Goal: Information Seeking & Learning: Learn about a topic

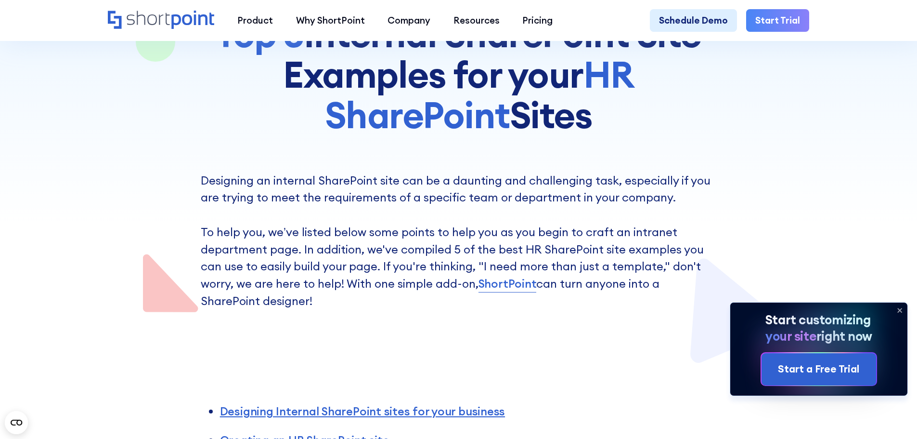
scroll to position [289, 0]
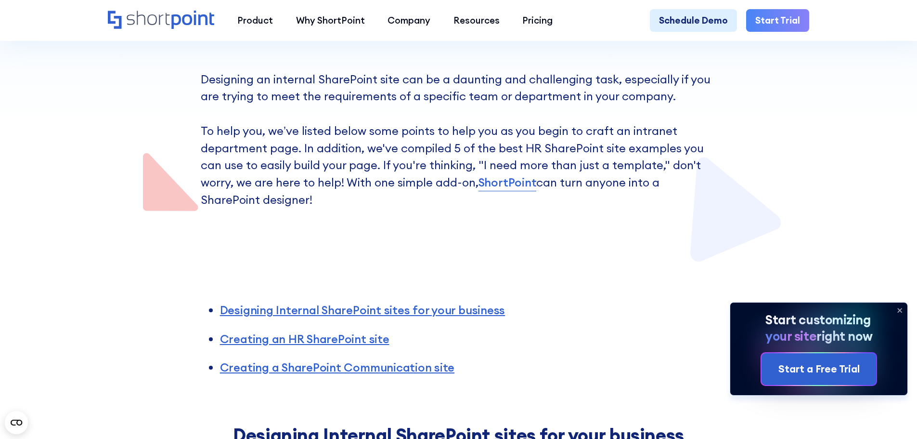
click at [898, 308] on icon at bounding box center [900, 310] width 4 height 4
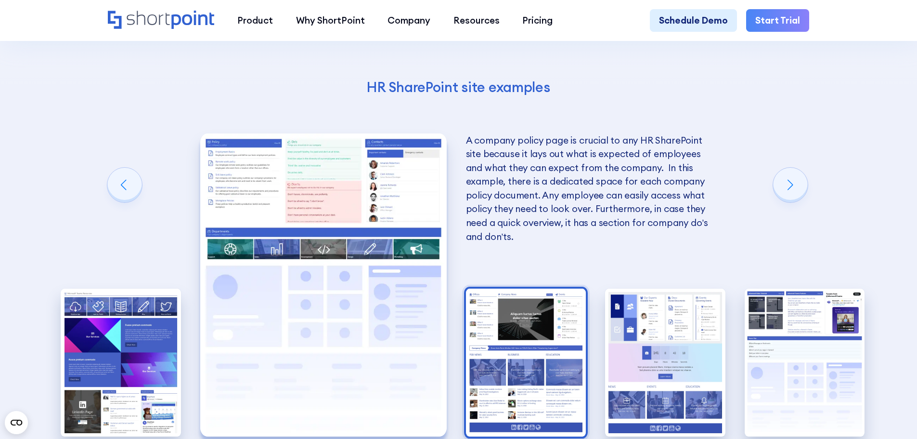
scroll to position [2022, 0]
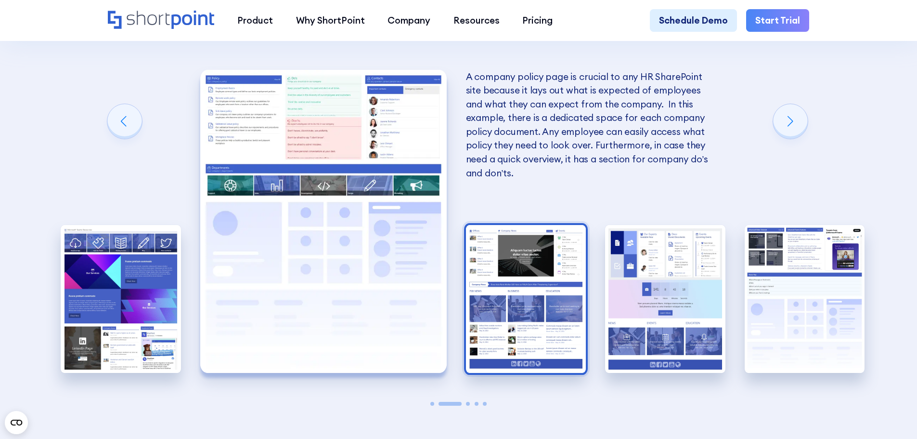
click at [540, 337] on img "3 / 5" at bounding box center [526, 299] width 120 height 148
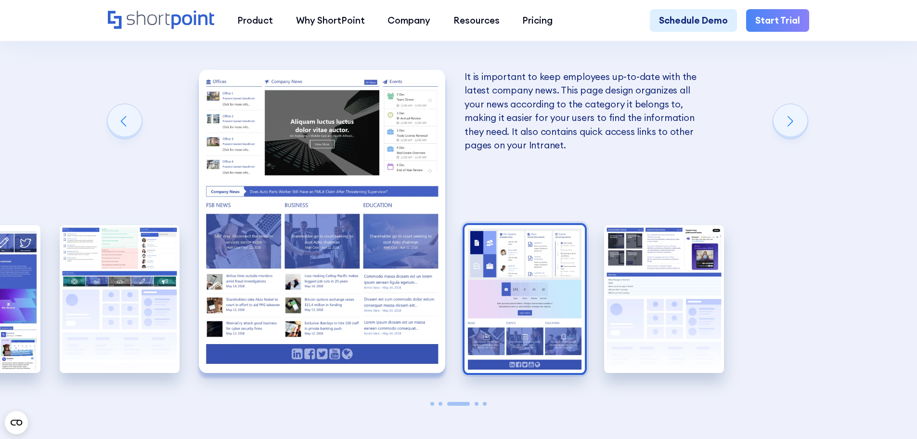
click at [545, 321] on img "4 / 5" at bounding box center [525, 299] width 120 height 148
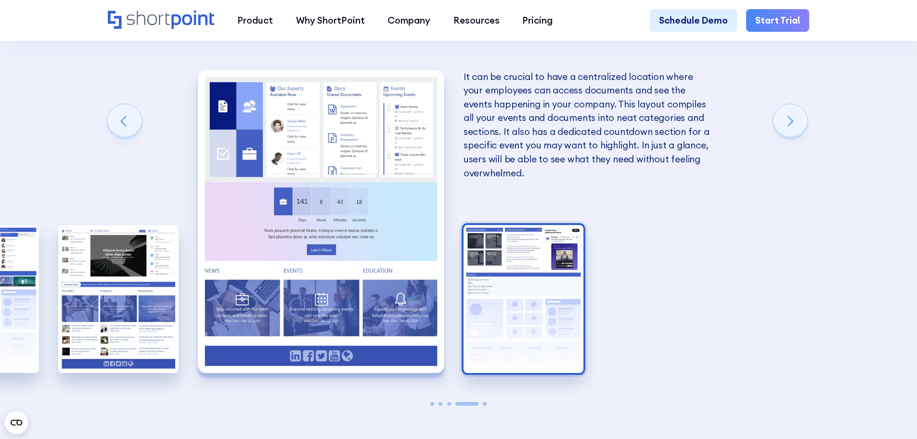
click at [540, 319] on img "5 / 5" at bounding box center [524, 299] width 120 height 148
